Goal: Navigation & Orientation: Find specific page/section

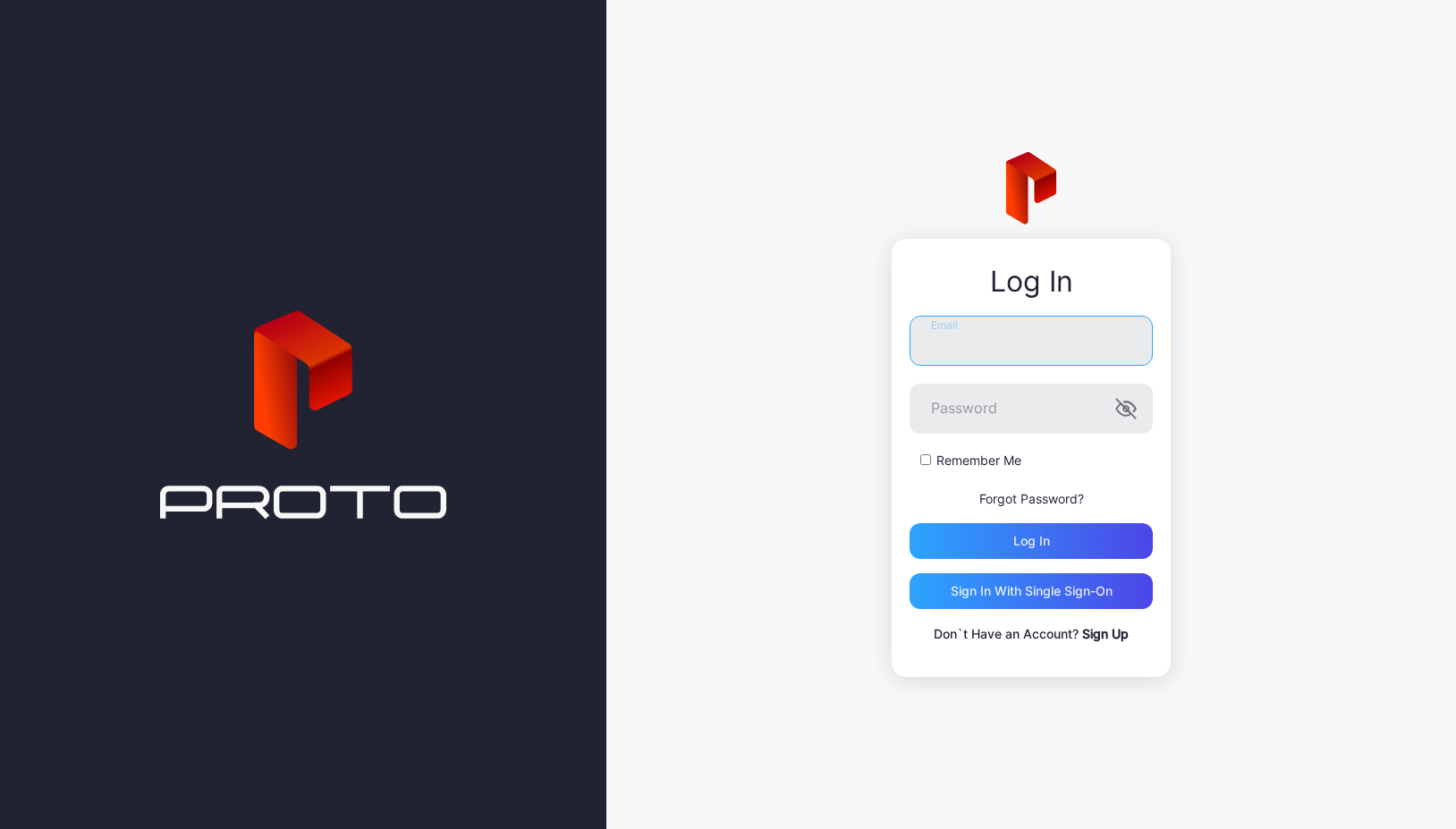
type input "**********"
click at [1031, 541] on button "Log in" at bounding box center [1031, 541] width 243 height 35
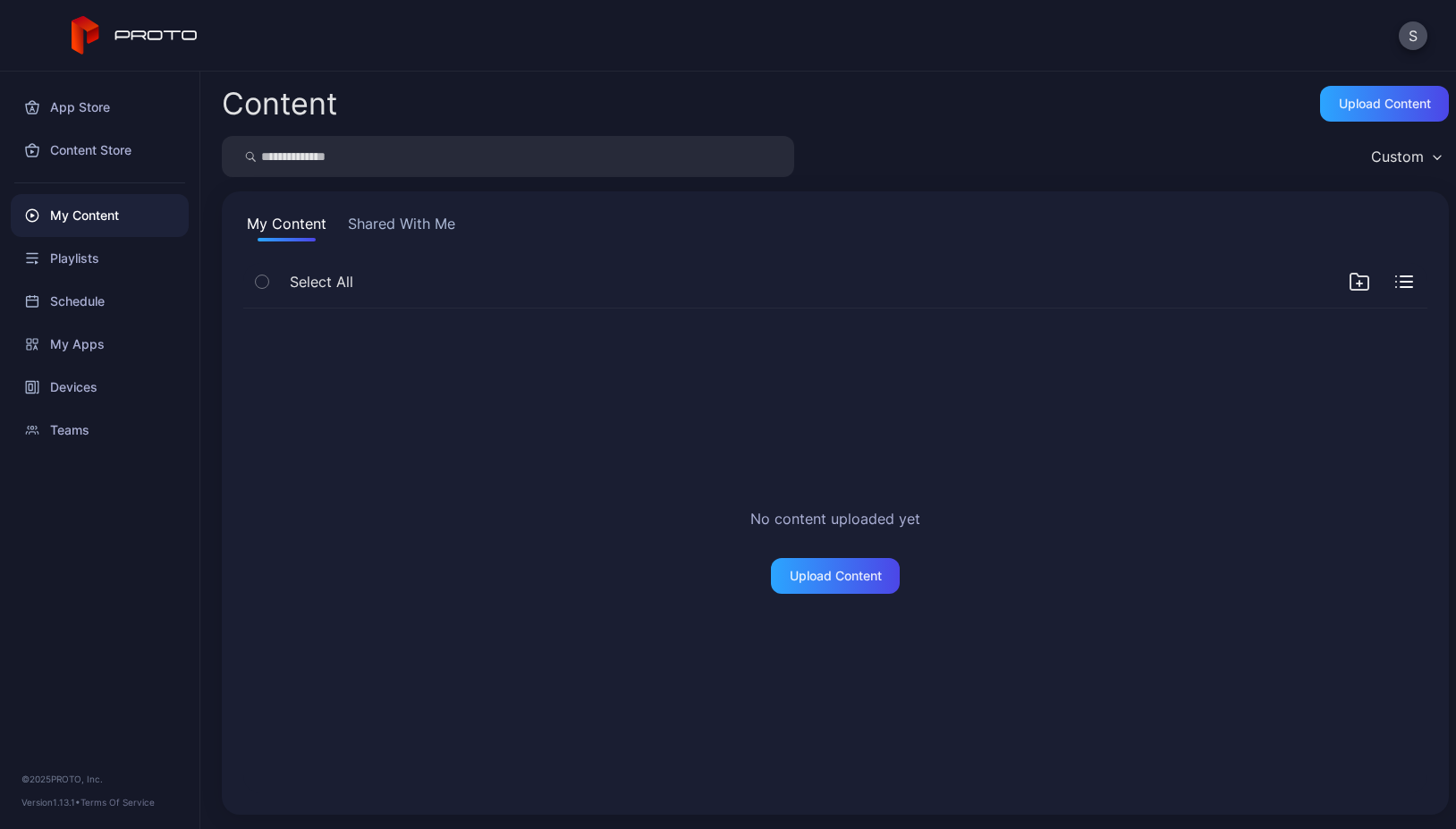
click at [289, 231] on button "My Content" at bounding box center [287, 228] width 87 height 29
click at [82, 258] on div "Playlists" at bounding box center [100, 258] width 178 height 43
click at [80, 287] on div "Schedule" at bounding box center [100, 301] width 178 height 43
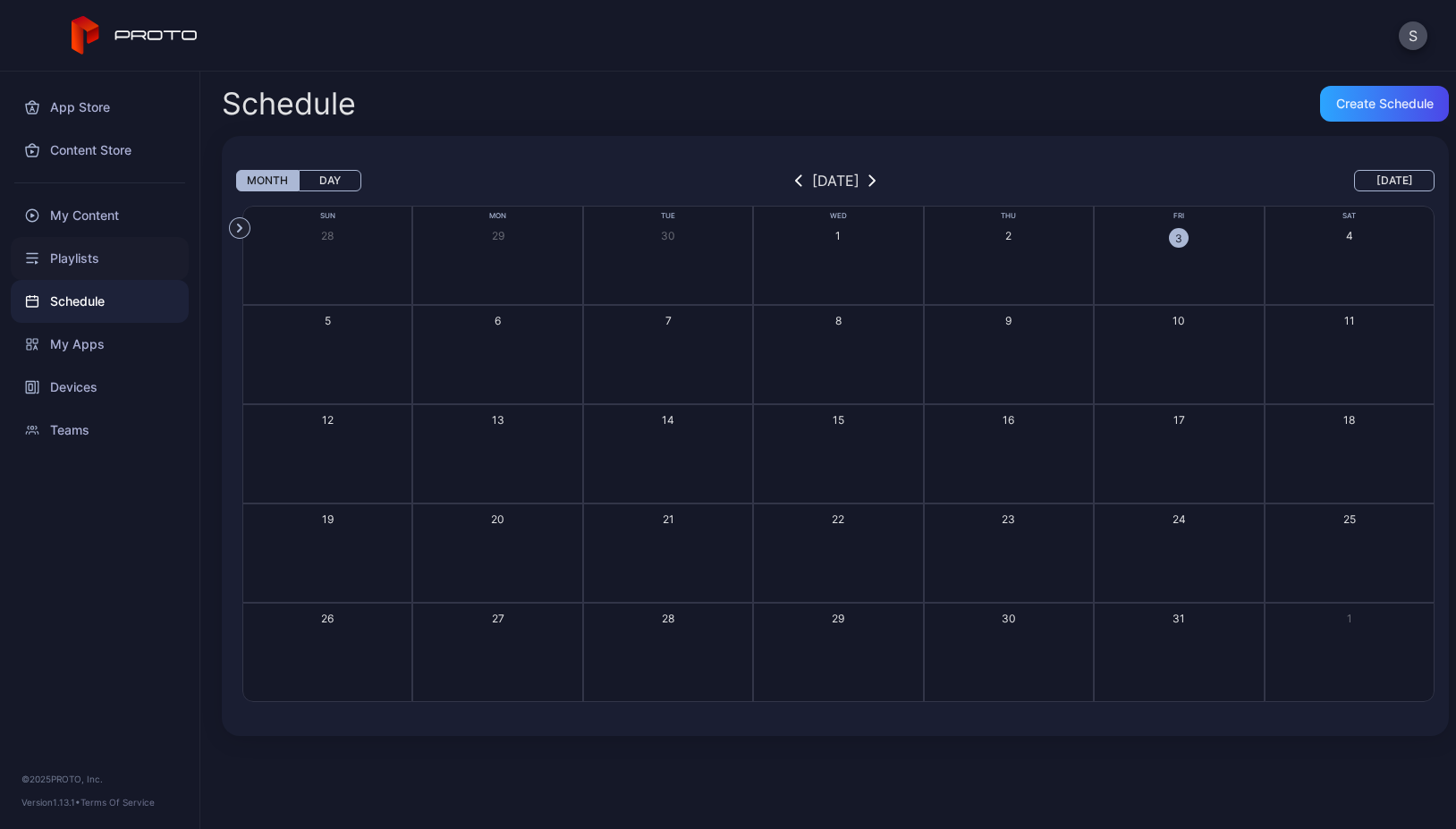
click at [79, 258] on div "Playlists" at bounding box center [100, 258] width 178 height 43
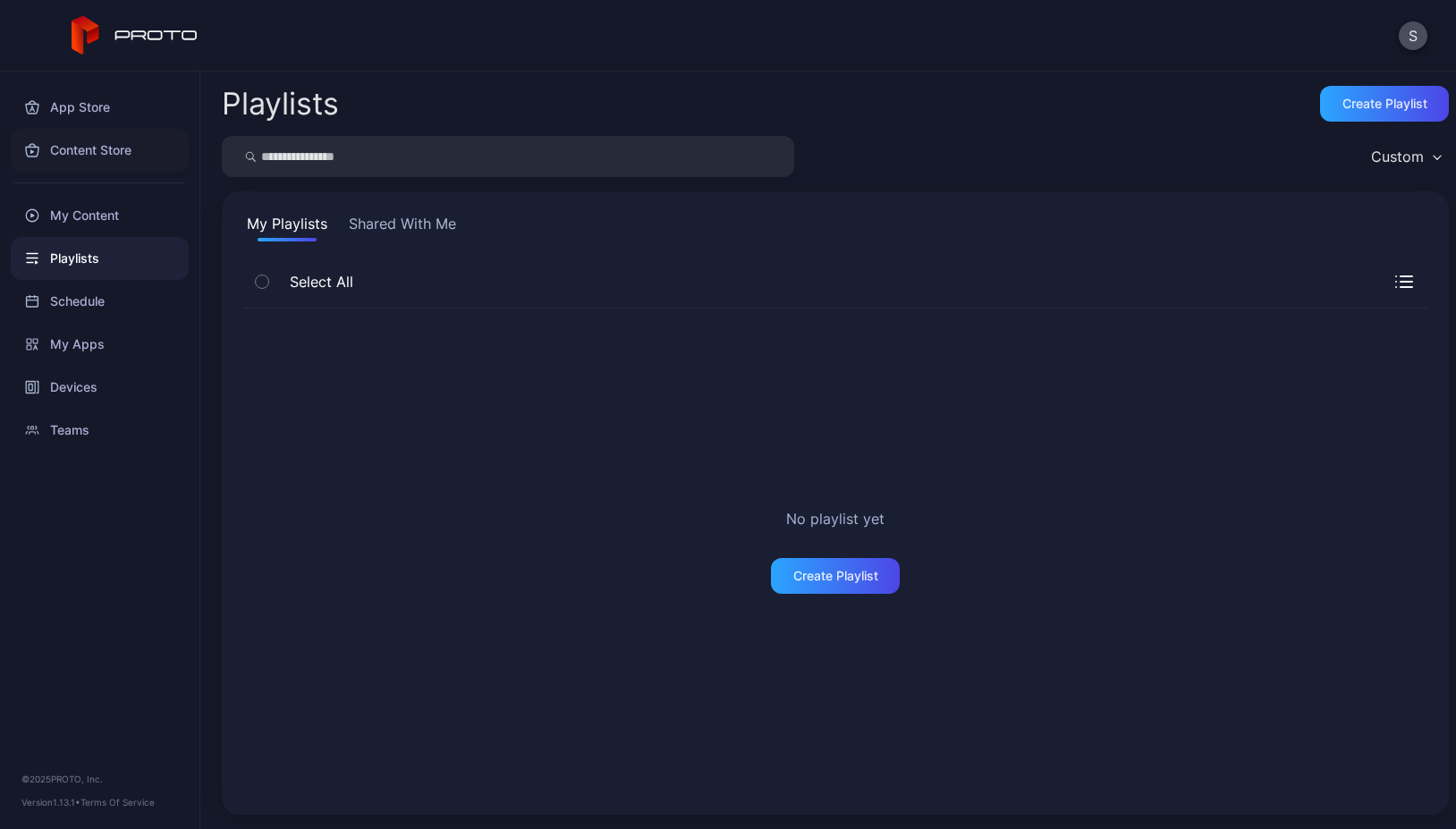
click at [97, 154] on div "Content Store" at bounding box center [100, 150] width 178 height 43
